Goal: Task Accomplishment & Management: Manage account settings

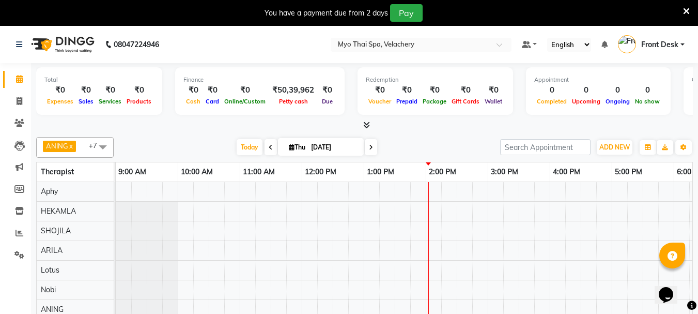
click at [298, 149] on span "Thu" at bounding box center [297, 147] width 22 height 8
select select "9"
select select "2025"
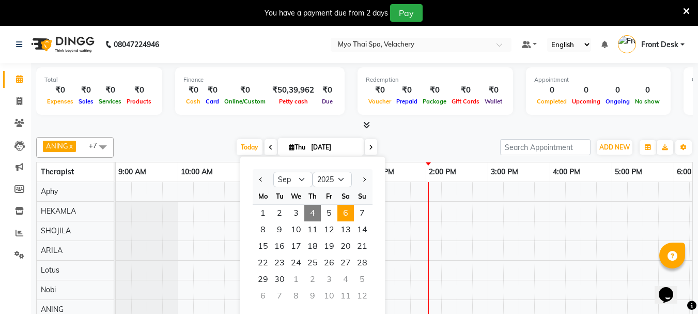
click at [345, 214] on span "6" at bounding box center [345, 213] width 17 height 17
type input "[DATE]"
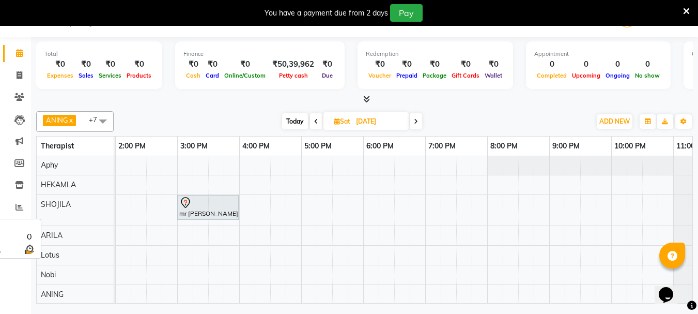
scroll to position [0, 310]
click at [119, 177] on div "mr [PERSON_NAME]-2269, 03:00 PM-04:00 PM, Aroma Thai [ 60 Min ]" at bounding box center [270, 240] width 930 height 168
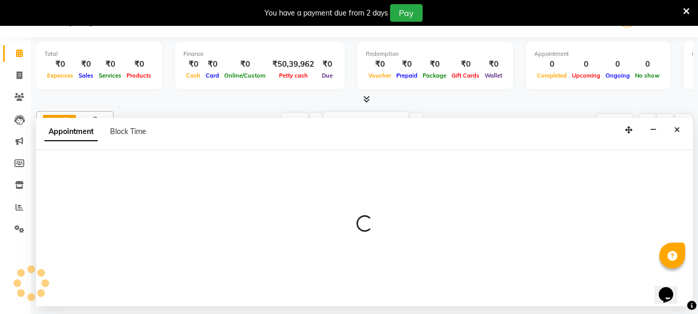
select select "37459"
select select "840"
select select "tentative"
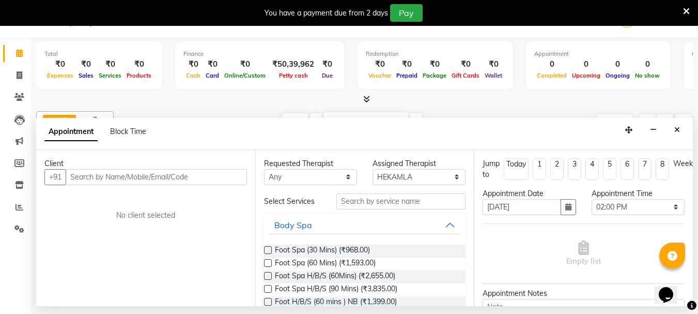
click at [108, 181] on input "text" at bounding box center [156, 177] width 181 height 16
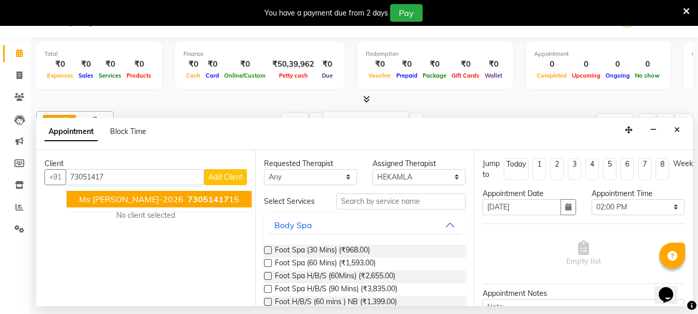
click at [112, 197] on span "ms [PERSON_NAME]-2026" at bounding box center [131, 199] width 104 height 10
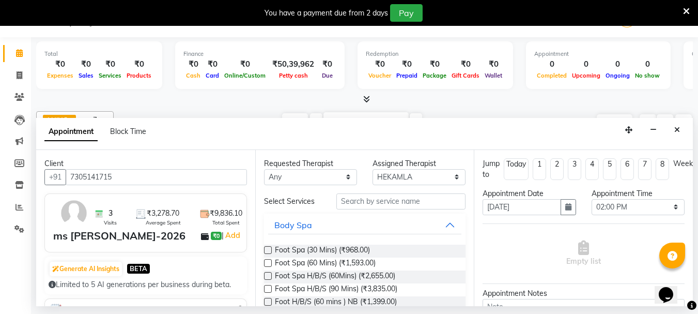
type input "7305141715"
click at [351, 200] on input "text" at bounding box center [400, 201] width 129 height 16
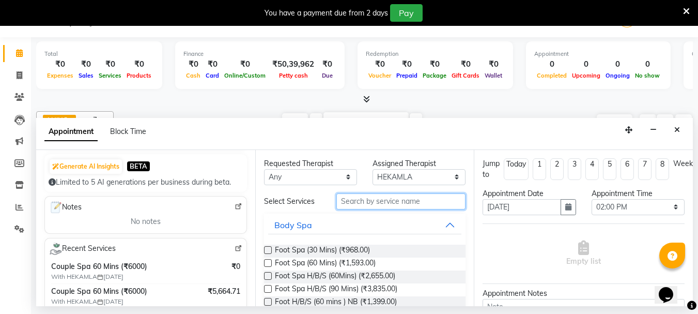
scroll to position [103, 0]
click at [356, 205] on input "text" at bounding box center [400, 201] width 129 height 16
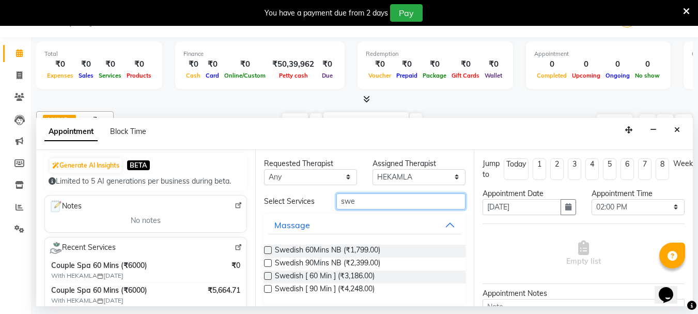
type input "swe"
click at [268, 274] on label at bounding box center [268, 276] width 8 height 8
click at [268, 274] on input "checkbox" at bounding box center [267, 276] width 7 height 7
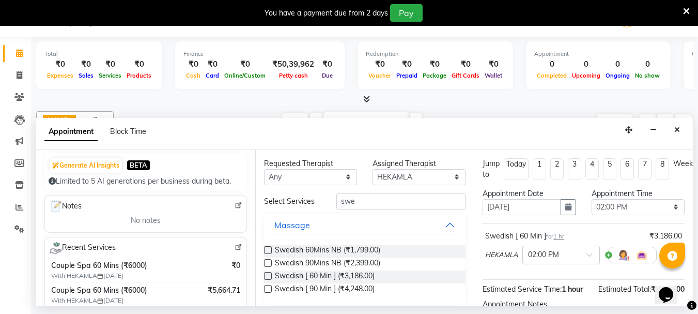
click at [268, 274] on label at bounding box center [268, 276] width 8 height 8
click at [268, 274] on input "checkbox" at bounding box center [267, 276] width 7 height 7
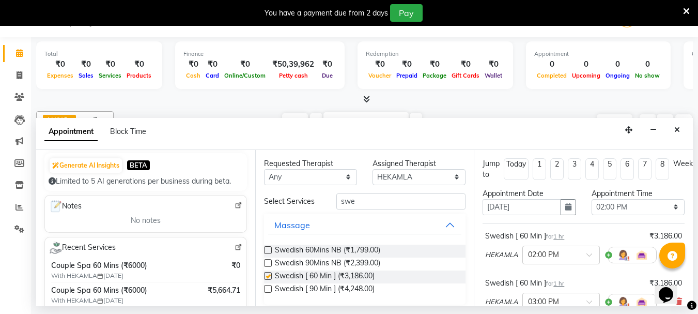
checkbox input "false"
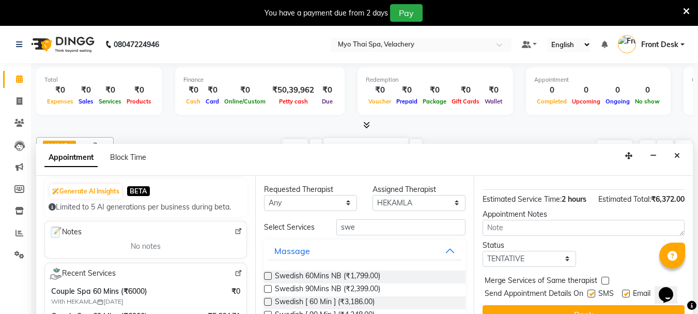
scroll to position [181, 0]
click at [572, 305] on button "Book" at bounding box center [583, 314] width 202 height 19
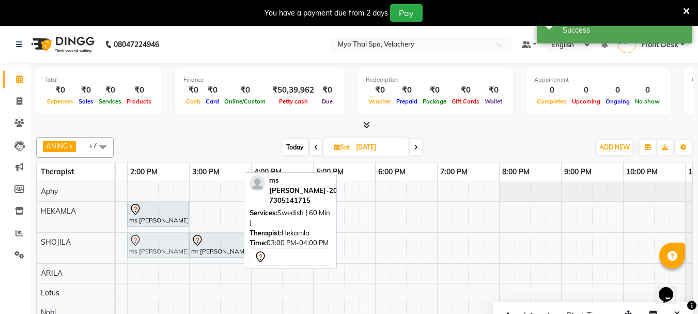
scroll to position [0, 0]
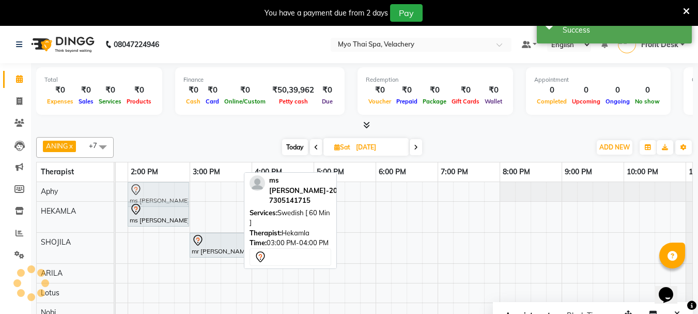
drag, startPoint x: 191, startPoint y: 207, endPoint x: 144, endPoint y: 187, distance: 50.9
click at [145, 186] on tbody "ms [PERSON_NAME]-2026, 03:00 PM-04:00 PM, Swedish [ 60 Min ] ms [PERSON_NAME]-2…" at bounding box center [283, 271] width 930 height 179
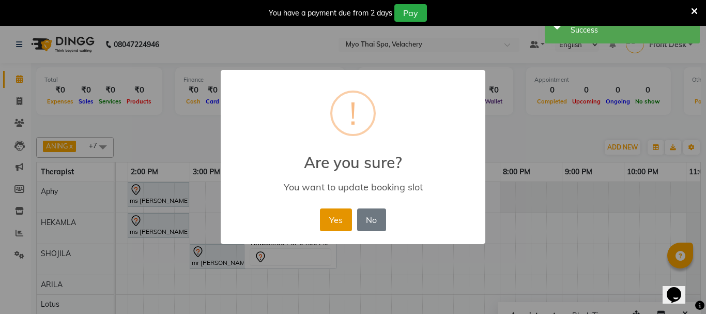
click at [326, 222] on button "Yes" at bounding box center [336, 219] width 32 height 23
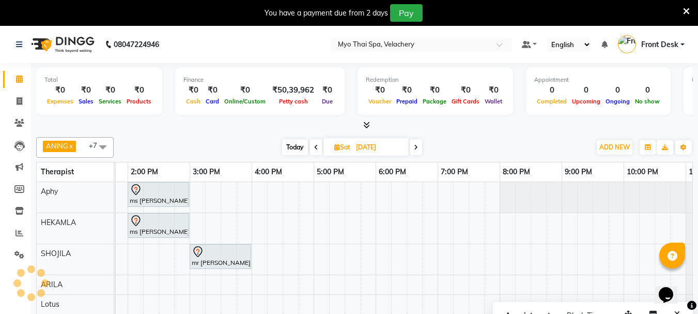
click at [293, 146] on span "Today" at bounding box center [295, 147] width 26 height 16
type input "[DATE]"
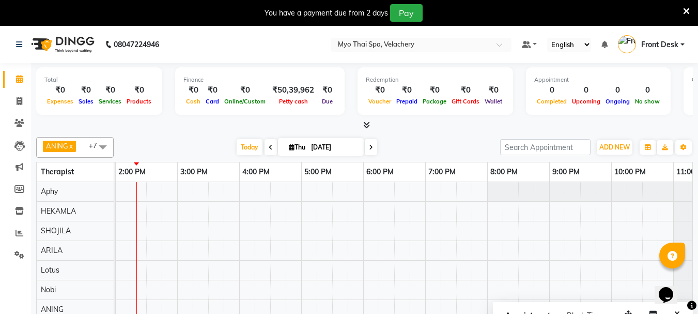
click at [142, 186] on div at bounding box center [270, 260] width 930 height 157
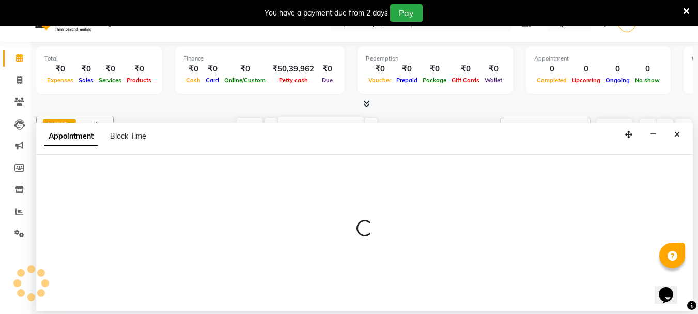
select select "13474"
select select "855"
select select "tentative"
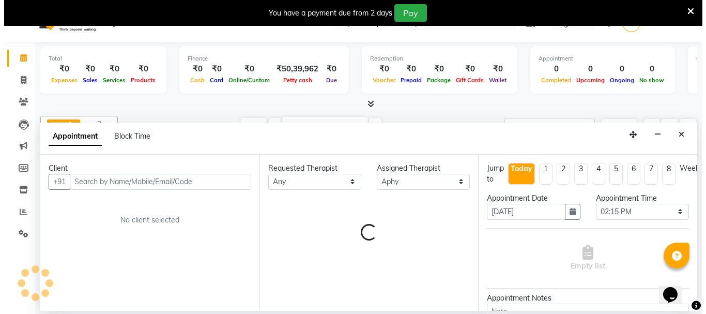
scroll to position [26, 0]
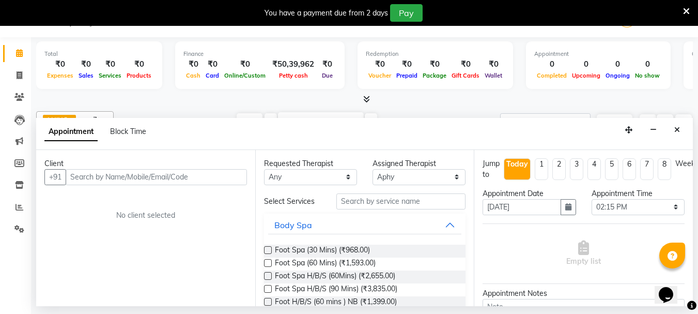
click at [81, 181] on input "text" at bounding box center [156, 177] width 181 height 16
type input "9560791911"
click at [219, 177] on span "Add Client" at bounding box center [225, 176] width 35 height 9
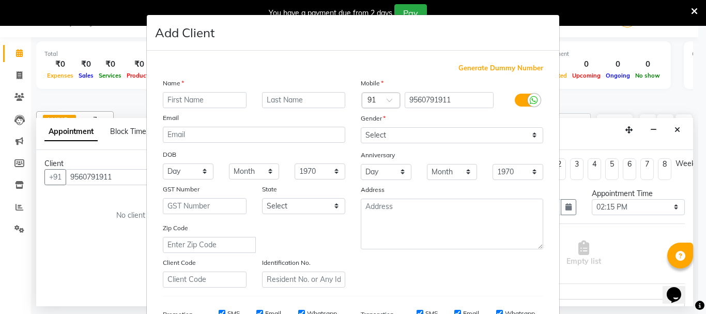
click at [191, 103] on input "text" at bounding box center [205, 100] width 84 height 16
type input "[PERSON_NAME]"
click at [530, 137] on select "Select [DEMOGRAPHIC_DATA] [DEMOGRAPHIC_DATA] Other Prefer Not To Say" at bounding box center [452, 135] width 182 height 16
select select "[DEMOGRAPHIC_DATA]"
click at [361, 127] on select "Select [DEMOGRAPHIC_DATA] [DEMOGRAPHIC_DATA] Other Prefer Not To Say" at bounding box center [452, 135] width 182 height 16
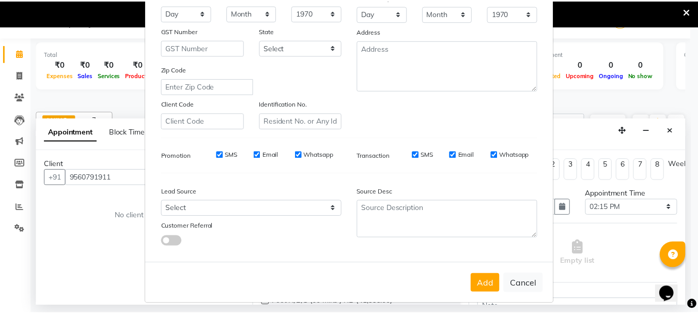
scroll to position [163, 0]
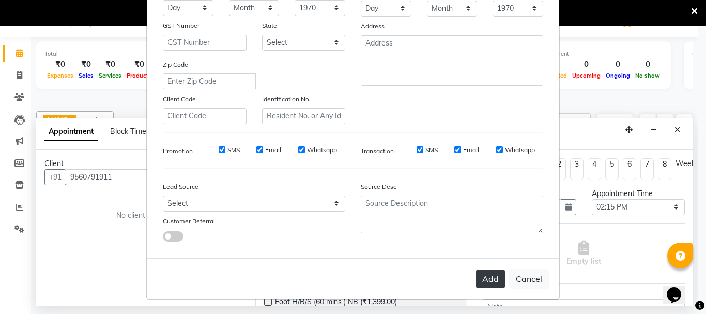
click at [487, 280] on button "Add" at bounding box center [490, 278] width 29 height 19
select select
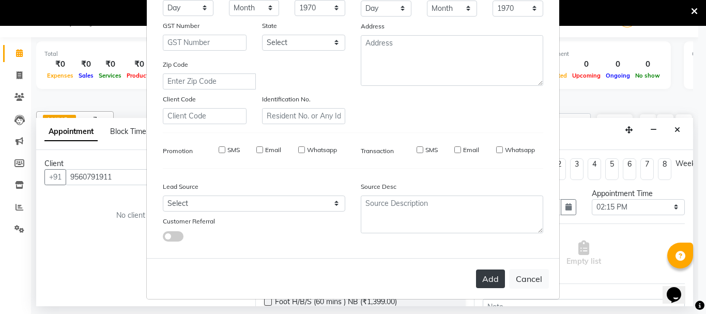
select select
checkbox input "false"
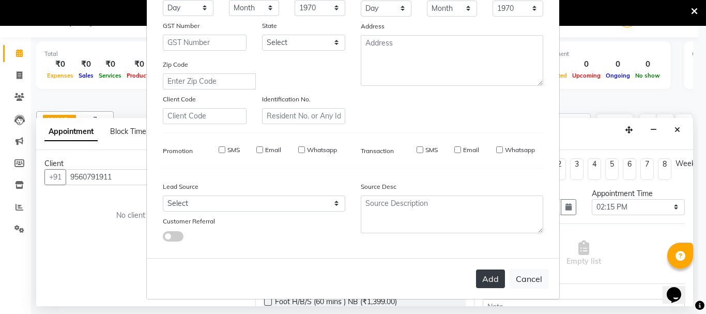
checkbox input "false"
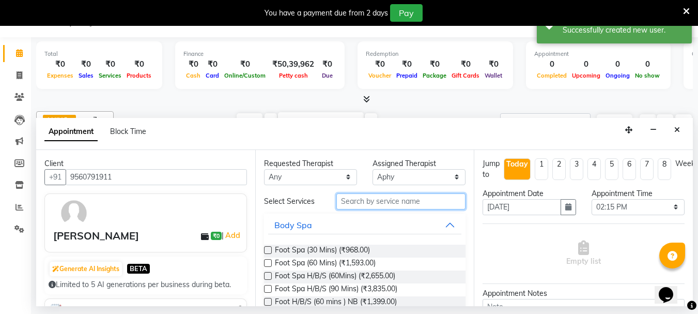
click at [359, 202] on input "text" at bounding box center [400, 201] width 129 height 16
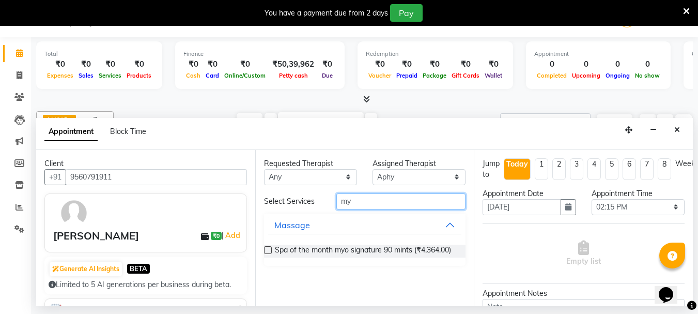
type input "my"
click at [268, 248] on label at bounding box center [268, 250] width 8 height 8
click at [268, 248] on input "checkbox" at bounding box center [267, 250] width 7 height 7
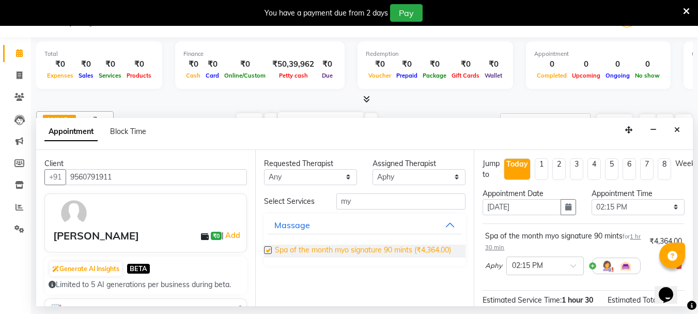
checkbox input "false"
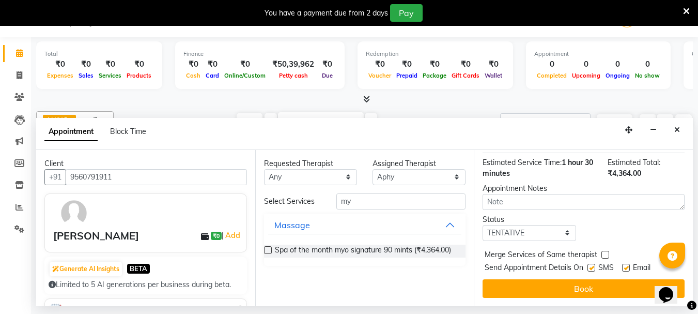
scroll to position [145, 0]
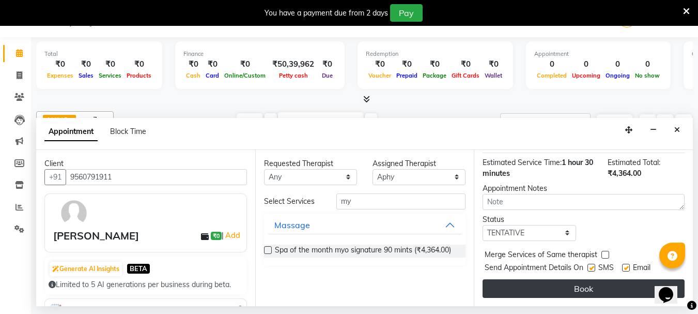
click at [563, 279] on button "Book" at bounding box center [583, 288] width 202 height 19
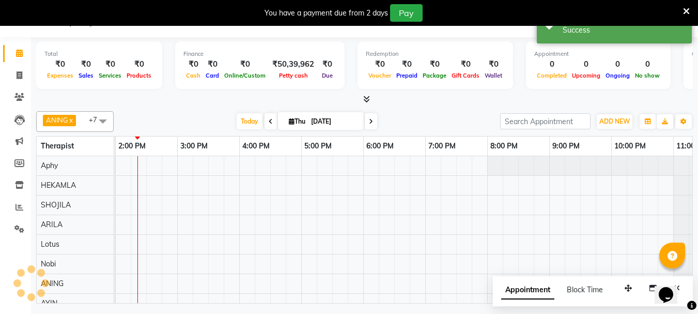
scroll to position [0, 0]
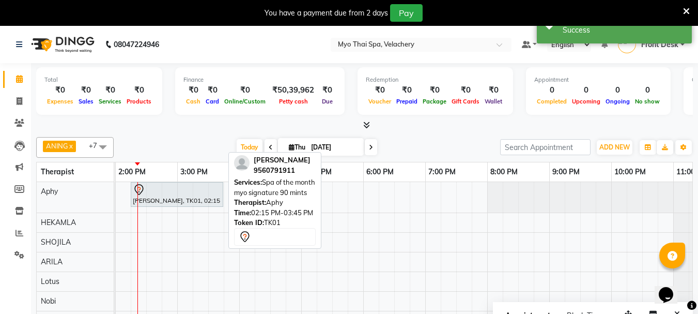
click at [186, 186] on div at bounding box center [177, 189] width 88 height 12
click at [192, 194] on div at bounding box center [177, 189] width 88 height 12
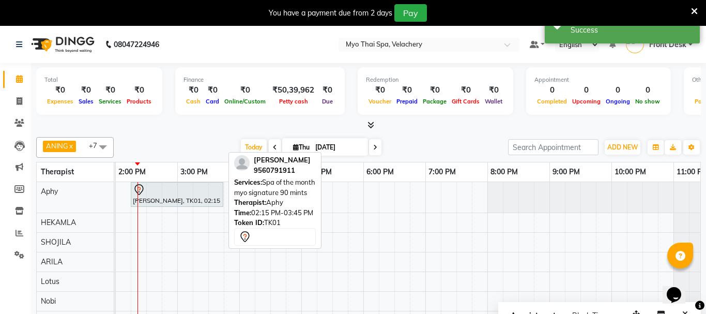
select select "7"
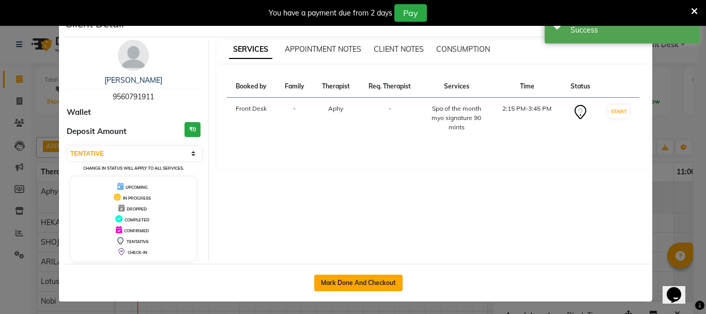
click at [348, 276] on button "Mark Done And Checkout" at bounding box center [358, 282] width 88 height 17
select select "service"
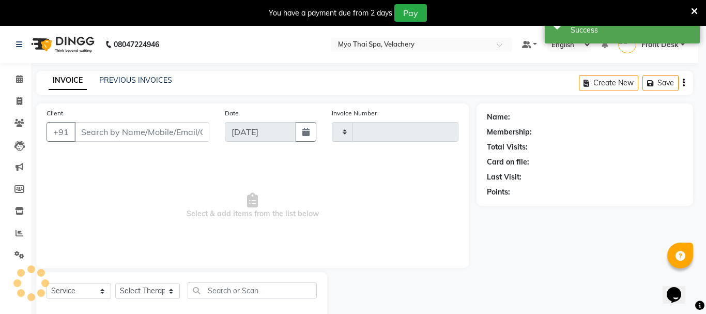
type input "1597"
select select "5554"
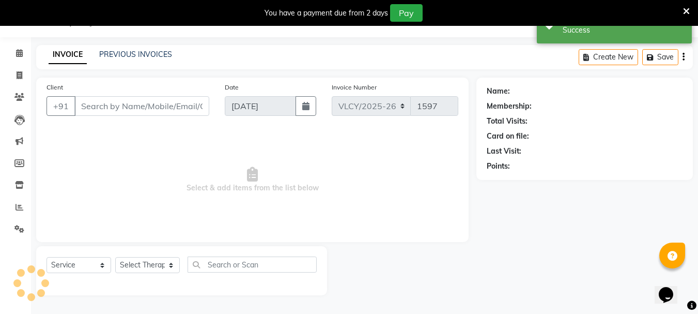
type input "9560791911"
select select "13474"
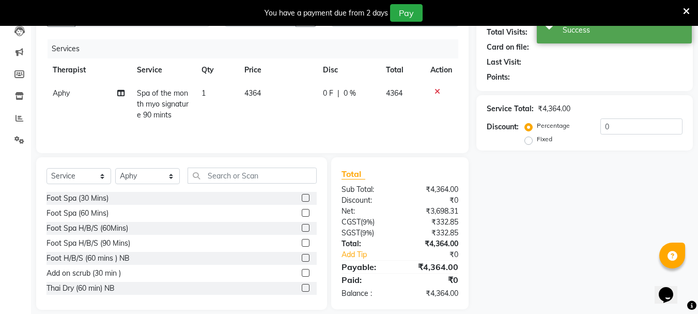
scroll to position [126, 0]
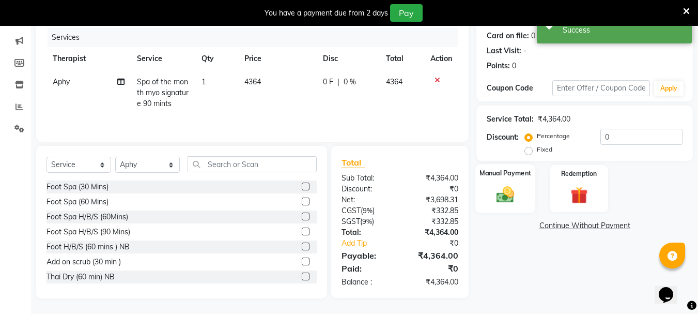
click at [499, 188] on img at bounding box center [505, 194] width 29 height 21
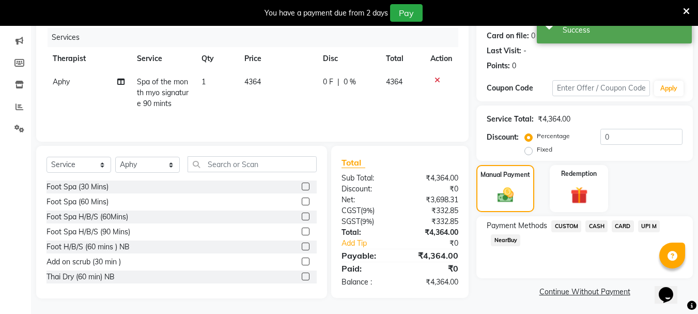
click at [649, 225] on span "UPI M" at bounding box center [649, 226] width 22 height 12
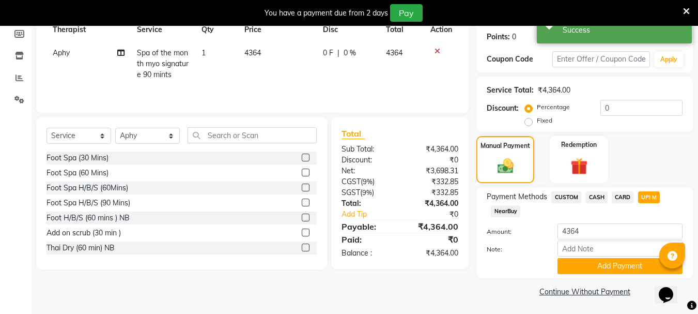
scroll to position [156, 0]
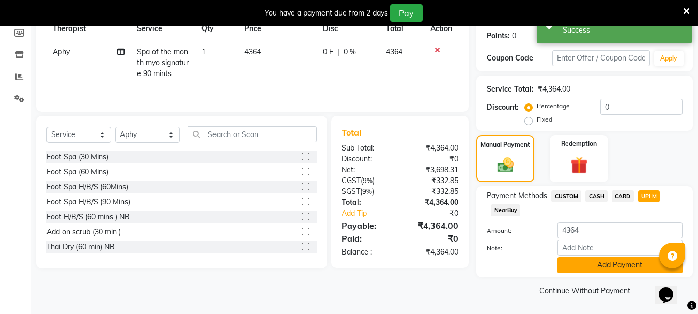
click at [600, 262] on button "Add Payment" at bounding box center [619, 265] width 125 height 16
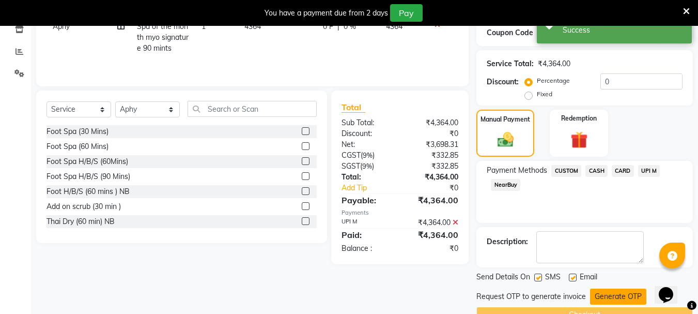
scroll to position [206, 0]
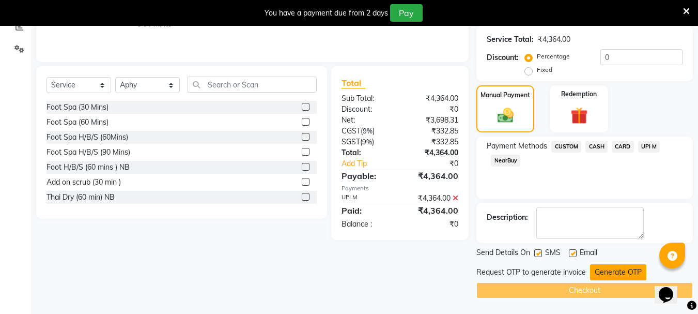
click at [600, 270] on button "Generate OTP" at bounding box center [618, 272] width 56 height 16
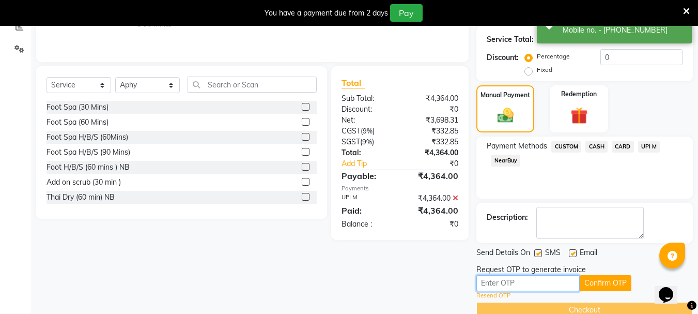
click at [502, 281] on input "text" at bounding box center [527, 283] width 103 height 16
click at [507, 286] on input "text" at bounding box center [527, 283] width 103 height 16
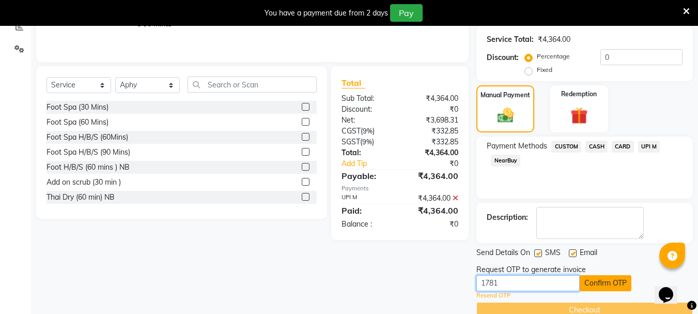
type input "1781"
click at [592, 287] on button "Confirm OTP" at bounding box center [606, 283] width 52 height 16
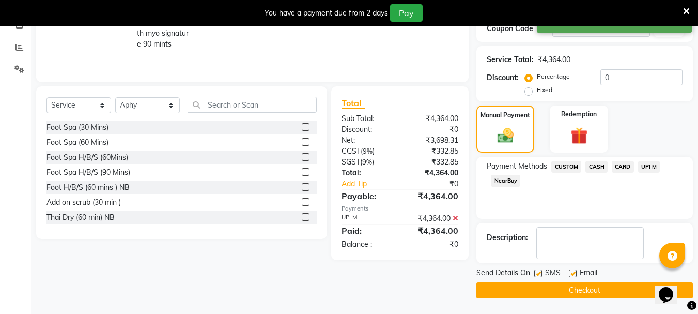
click at [581, 293] on button "Checkout" at bounding box center [584, 290] width 216 height 16
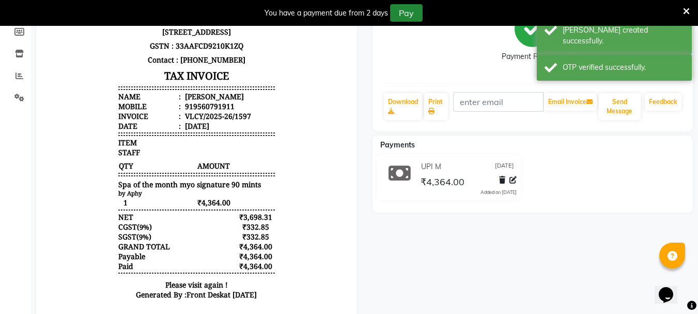
scroll to position [134, 0]
